Goal: Communication & Community: Ask a question

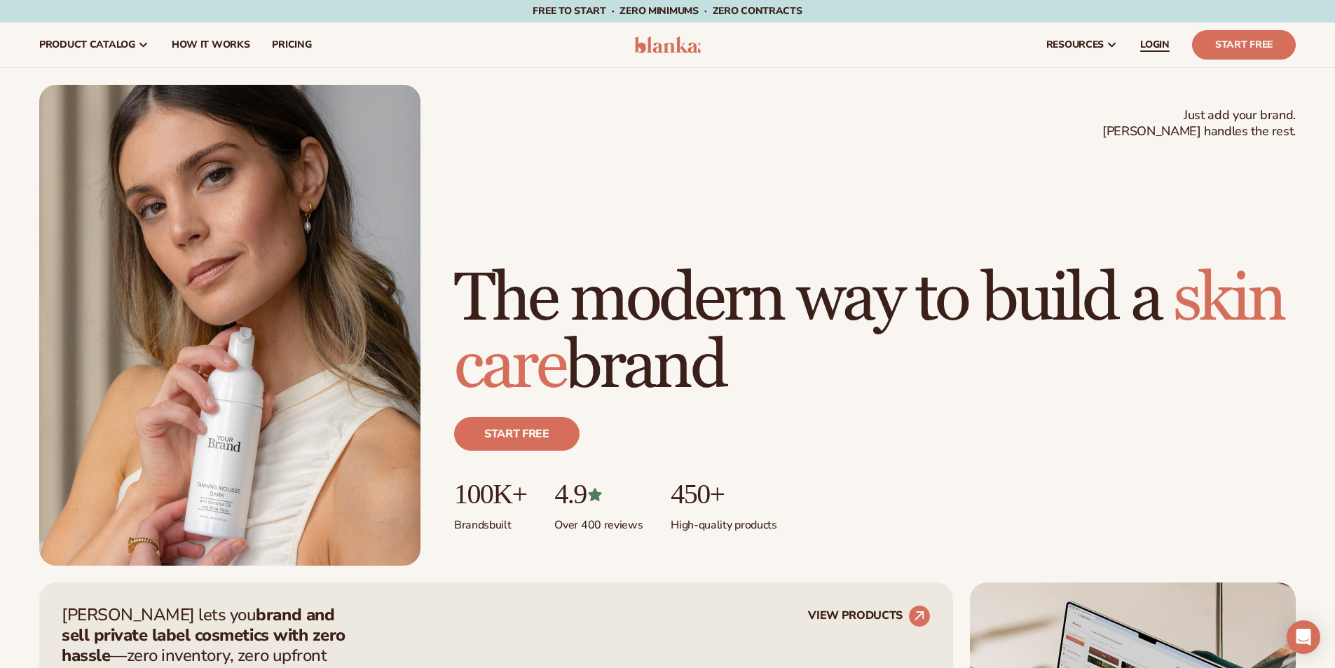
click at [1162, 46] on span "LOGIN" at bounding box center [1154, 44] width 29 height 11
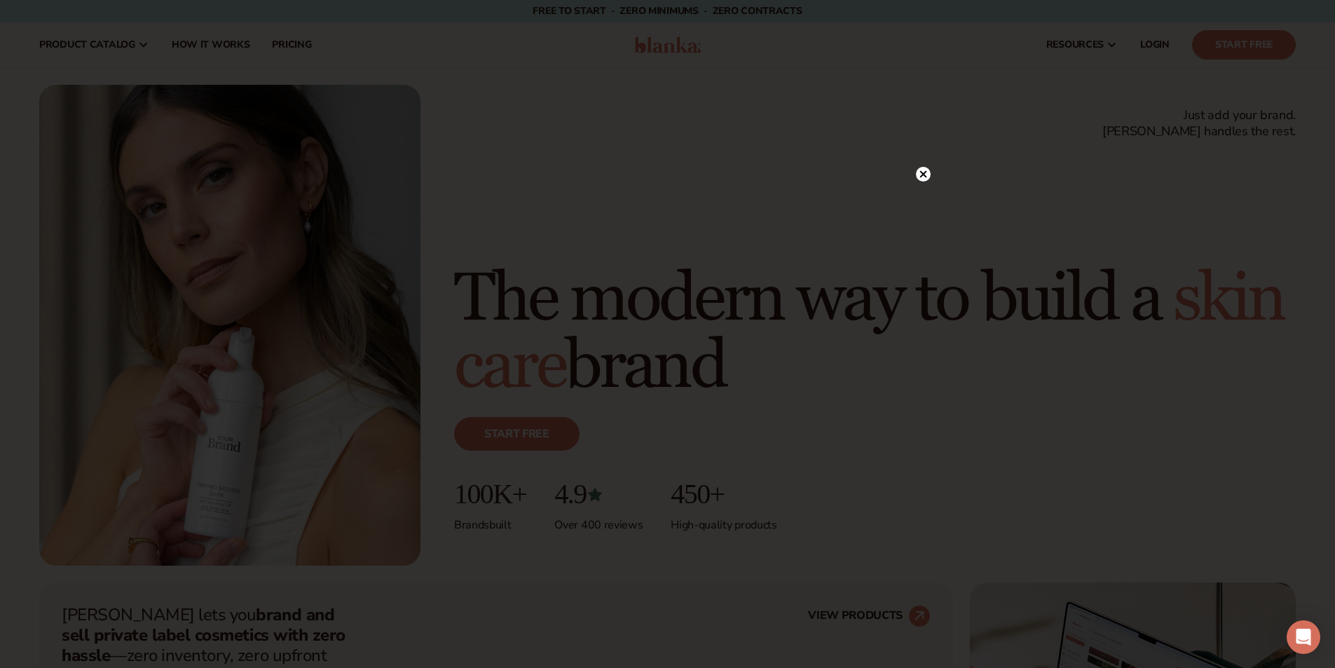
click at [930, 170] on icon at bounding box center [923, 174] width 15 height 15
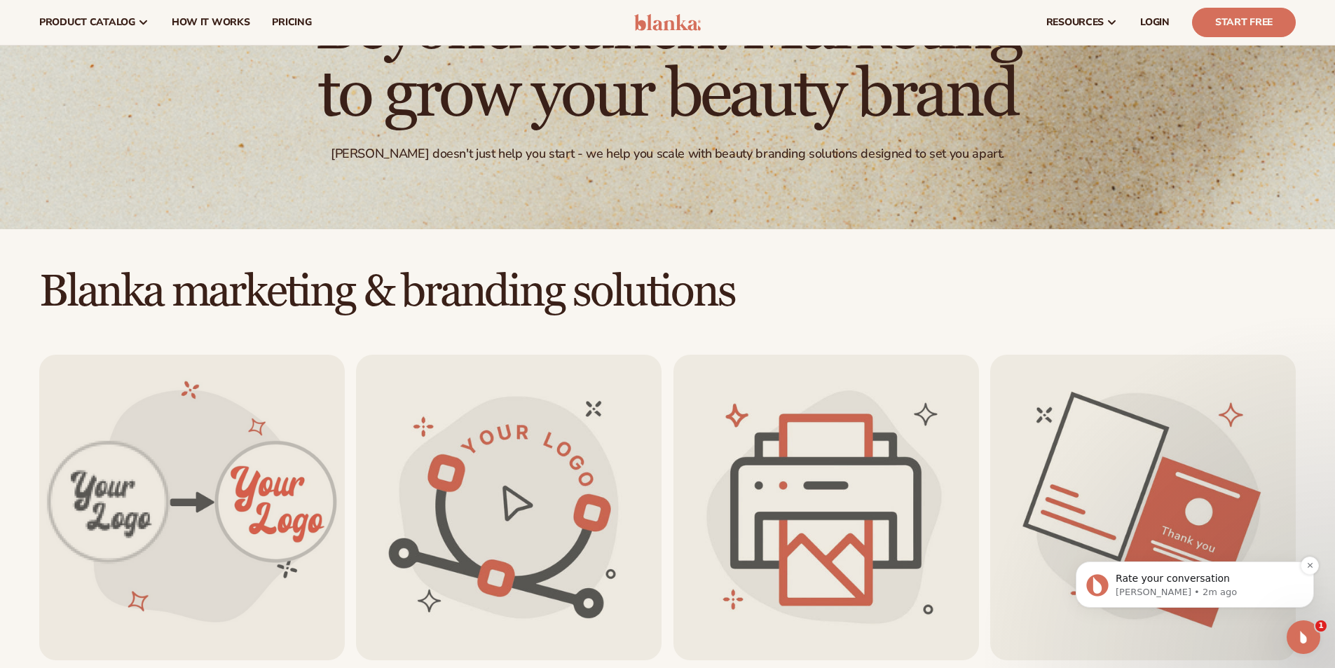
click at [1183, 581] on p "Rate your conversation" at bounding box center [1206, 579] width 181 height 14
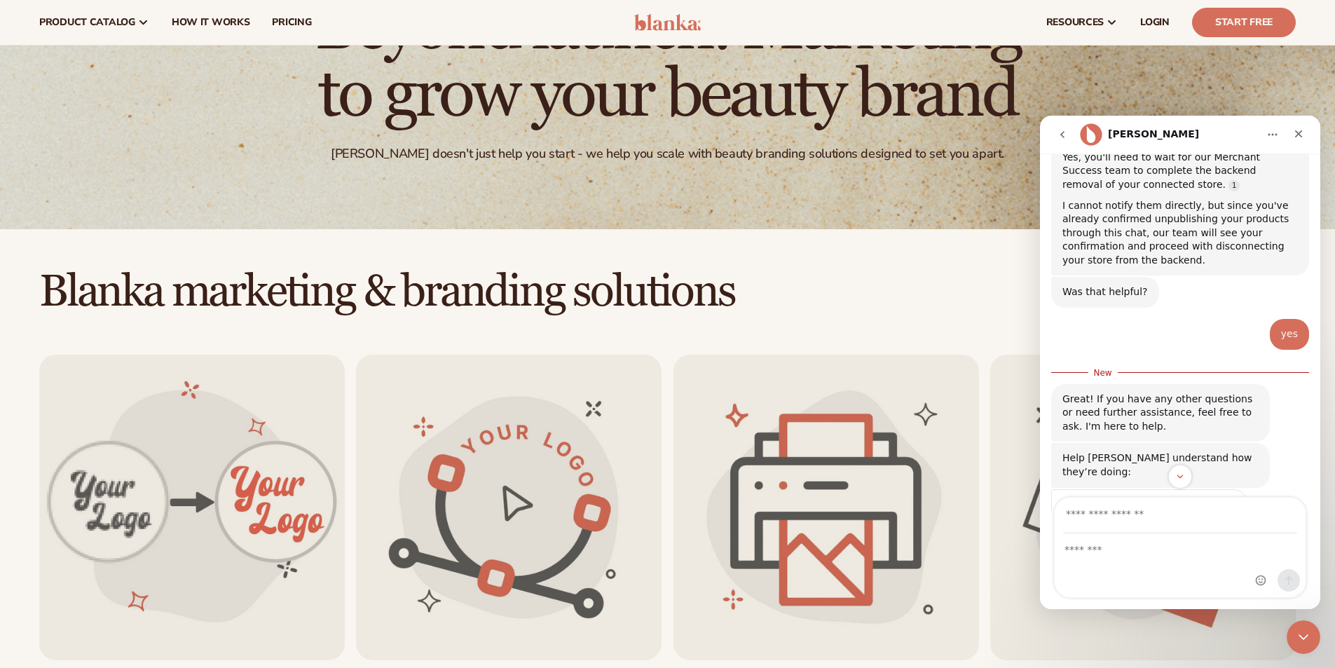
scroll to position [845, 0]
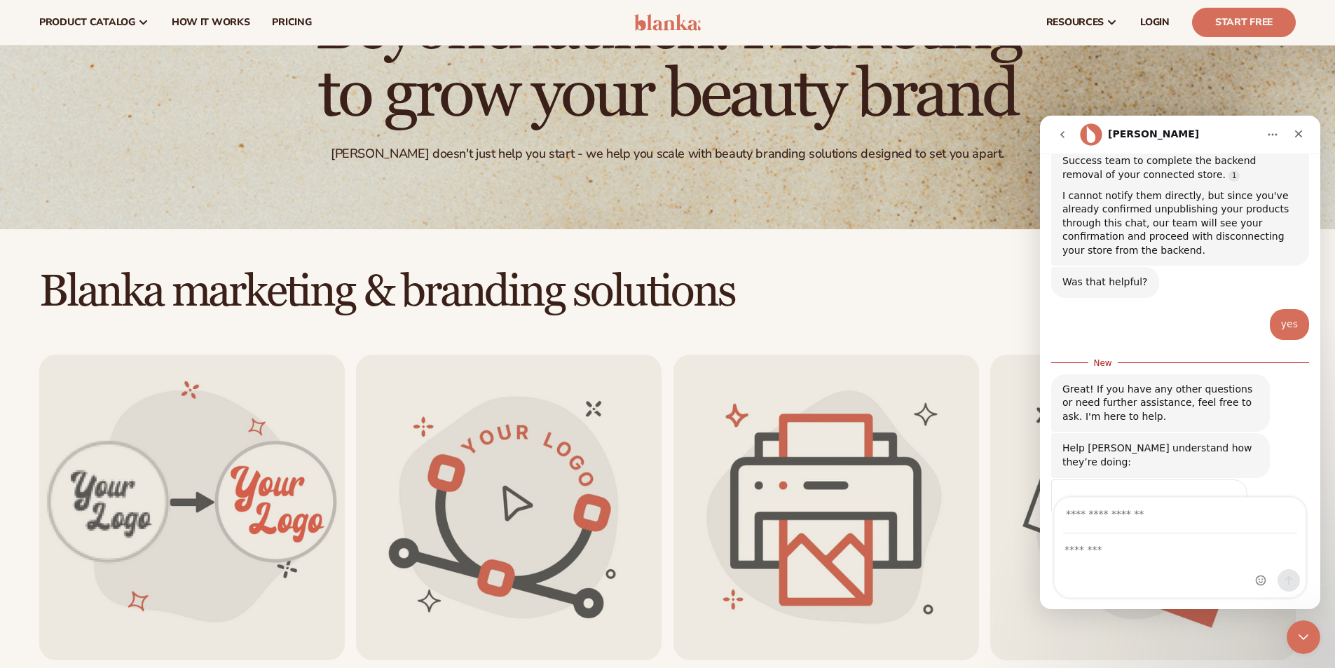
click at [1181, 518] on span "Great" at bounding box center [1182, 530] width 25 height 25
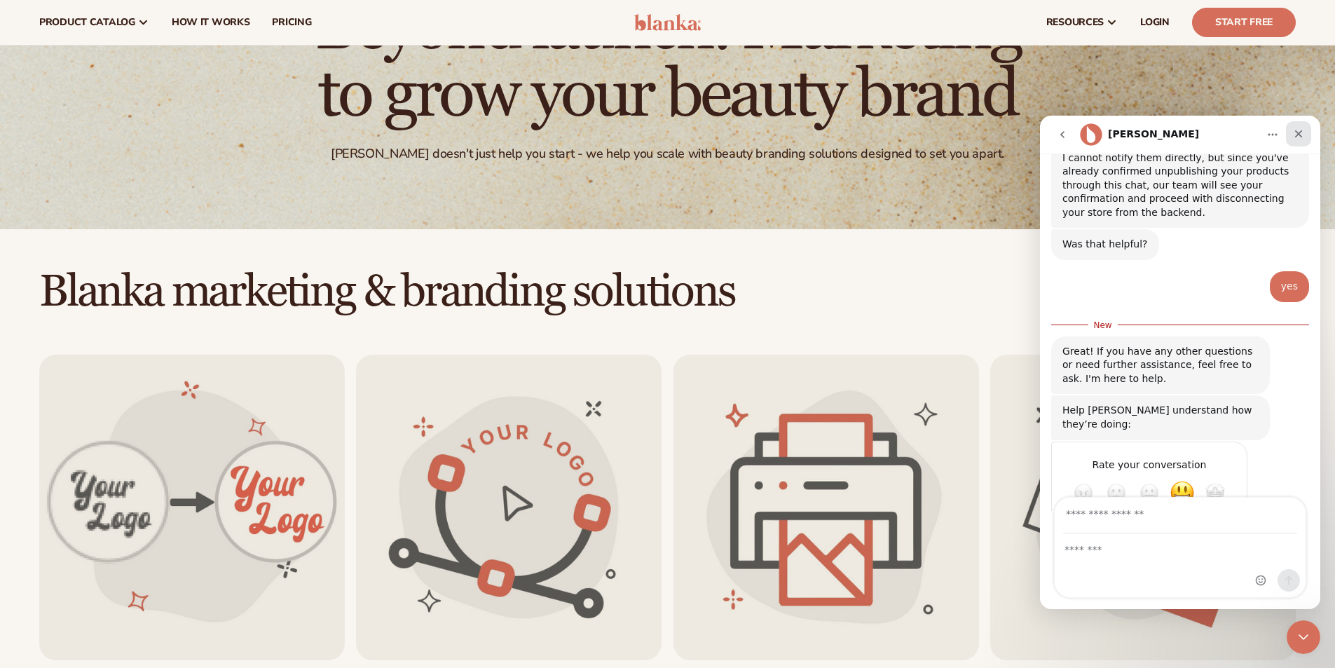
click at [1297, 137] on icon "Close" at bounding box center [1298, 133] width 11 height 11
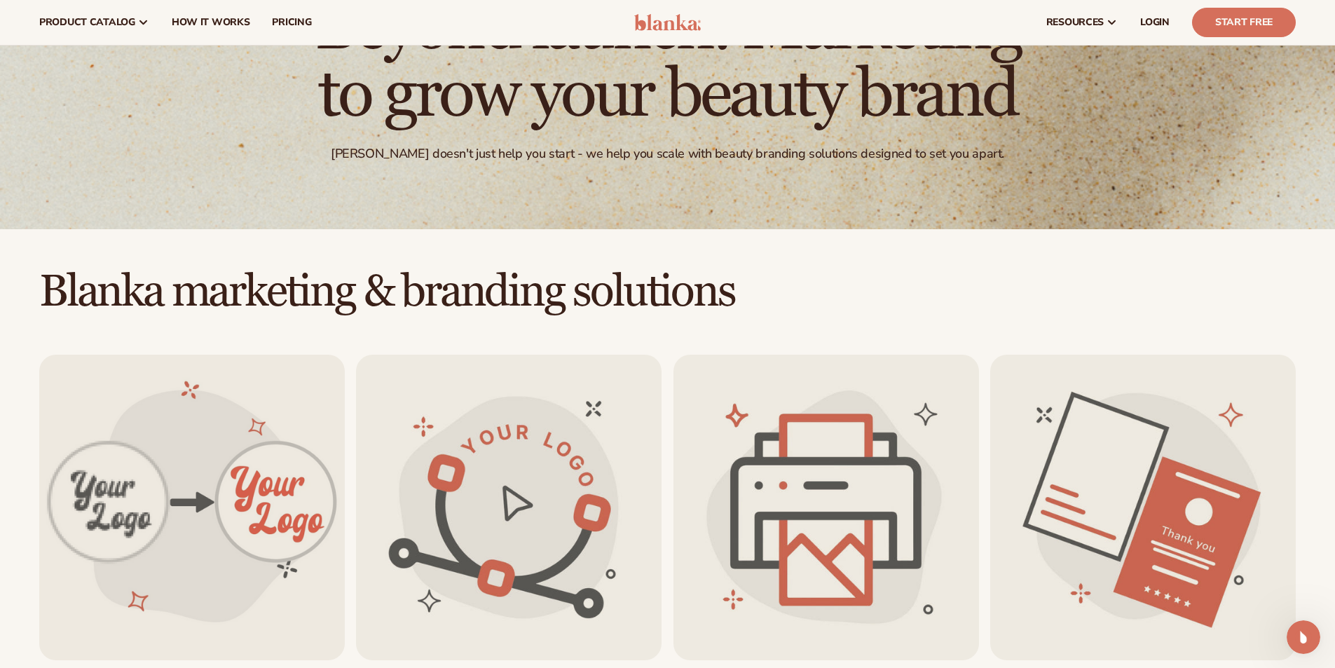
scroll to position [860, 0]
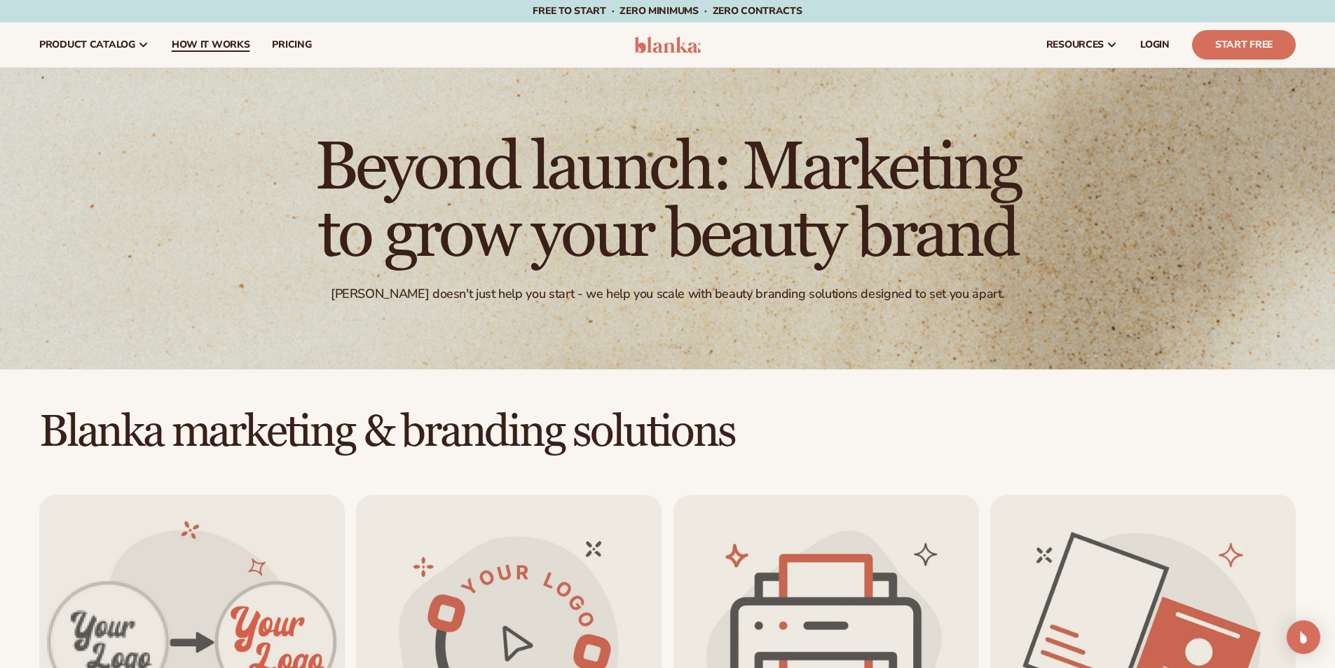
click at [224, 43] on span "How It Works" at bounding box center [211, 44] width 78 height 11
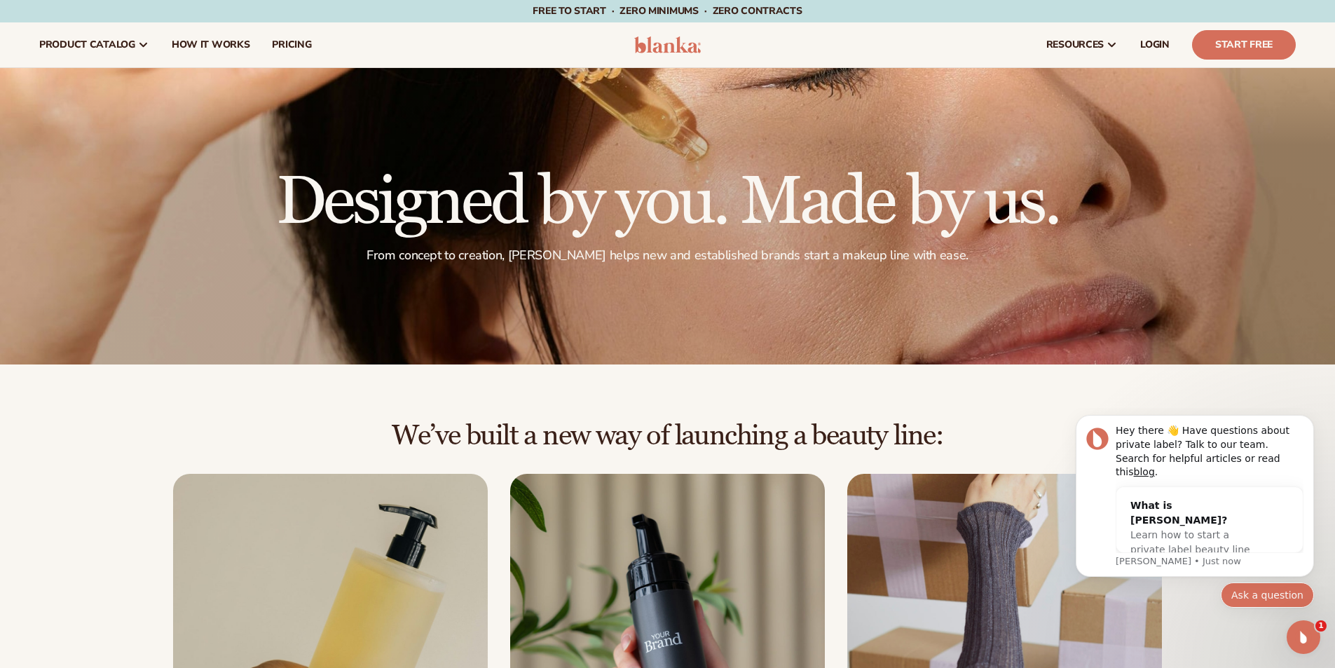
click at [1268, 596] on button "Ask a question" at bounding box center [1267, 594] width 93 height 25
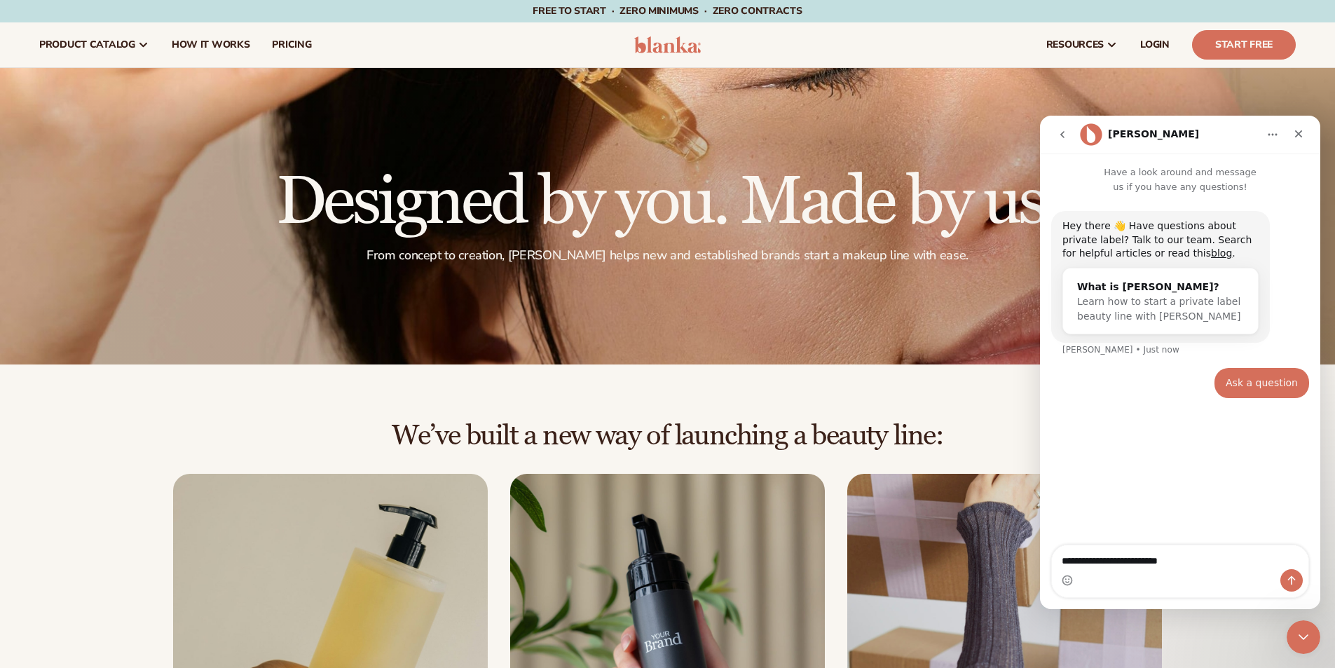
type textarea "**********"
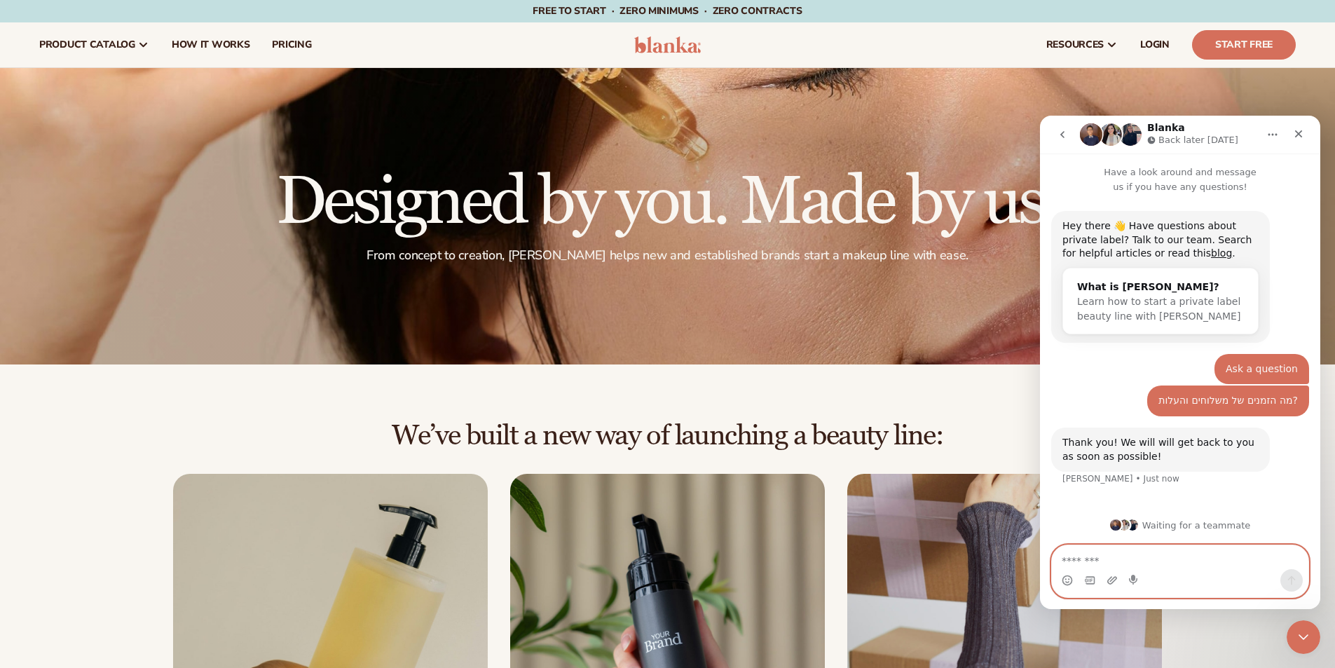
click at [1106, 561] on textarea "Message…" at bounding box center [1180, 557] width 256 height 24
type textarea "*"
type textarea "**********"
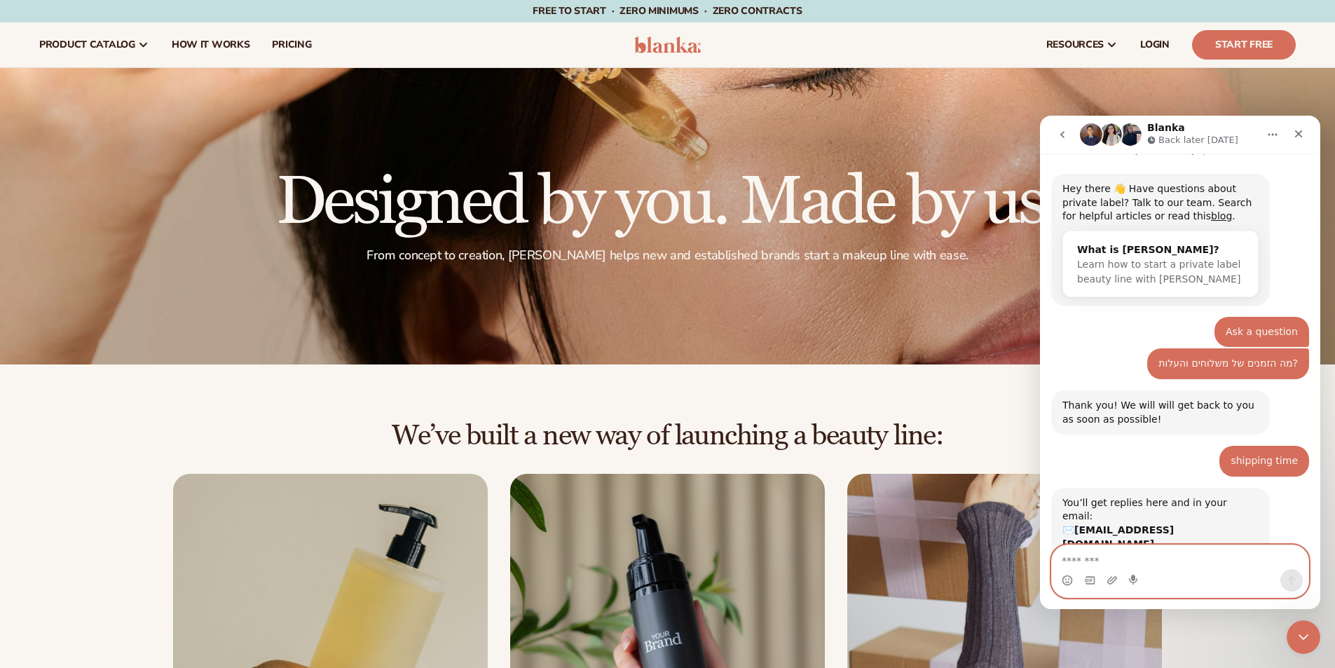
scroll to position [127, 0]
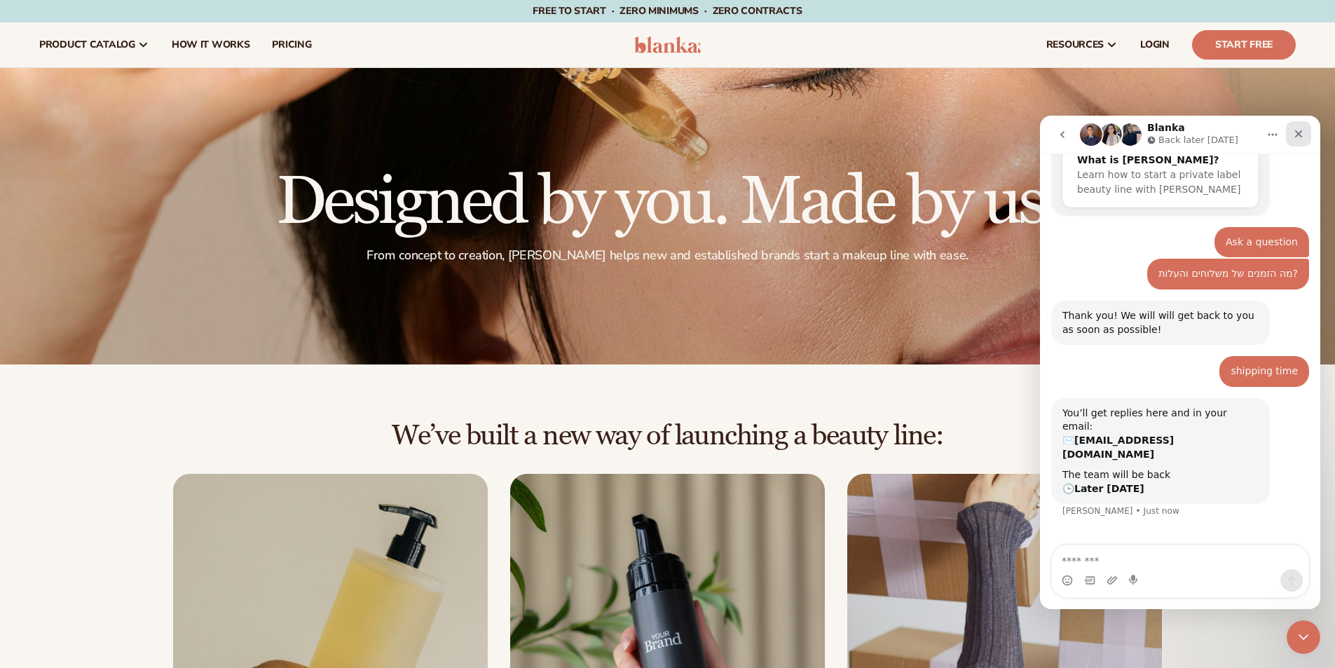
click at [1301, 135] on icon "Close" at bounding box center [1298, 133] width 11 height 11
